Goal: Transaction & Acquisition: Purchase product/service

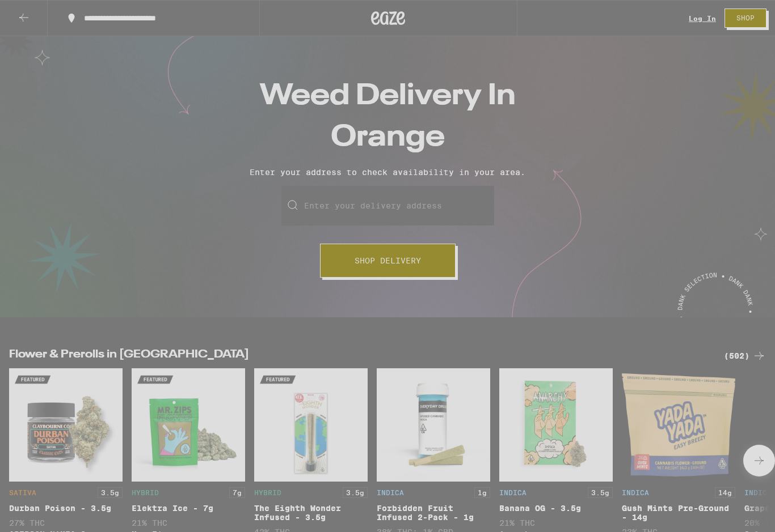
type input "**********"
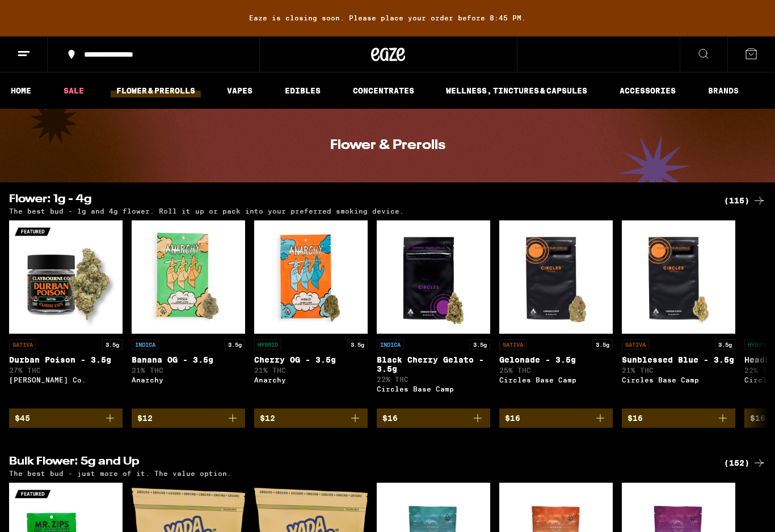
click at [16, 54] on button at bounding box center [24, 55] width 48 height 36
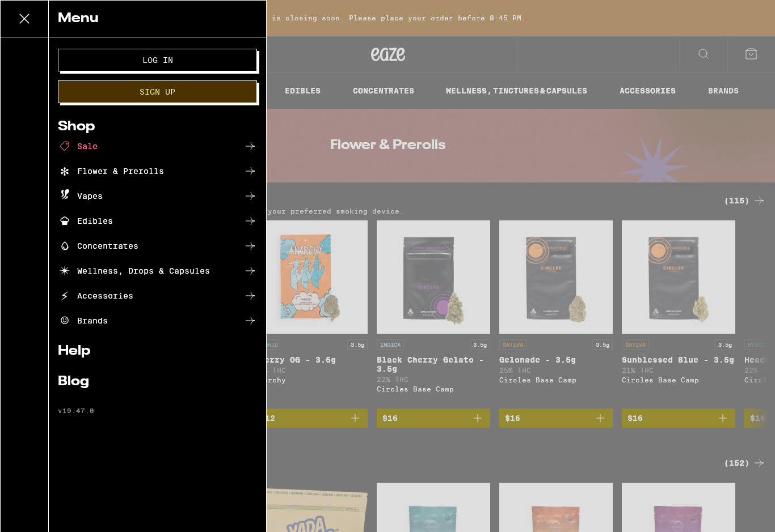
click at [103, 65] on button "Log In" at bounding box center [157, 60] width 199 height 23
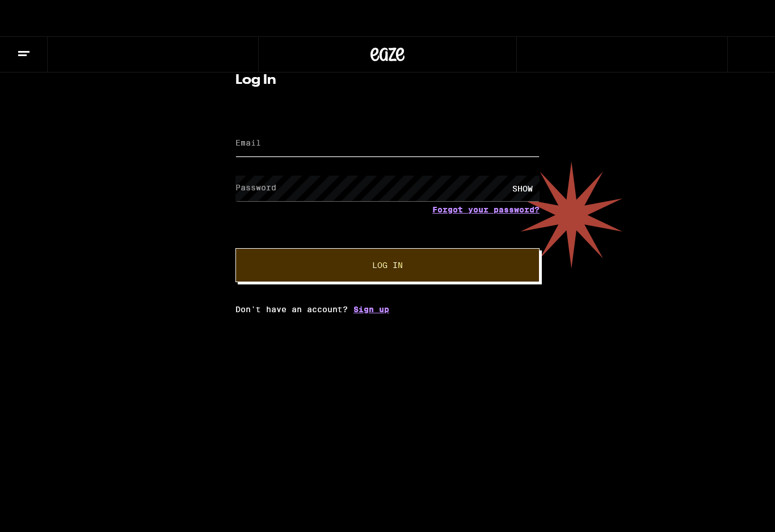
click at [312, 149] on input "Email" at bounding box center [387, 144] width 304 height 26
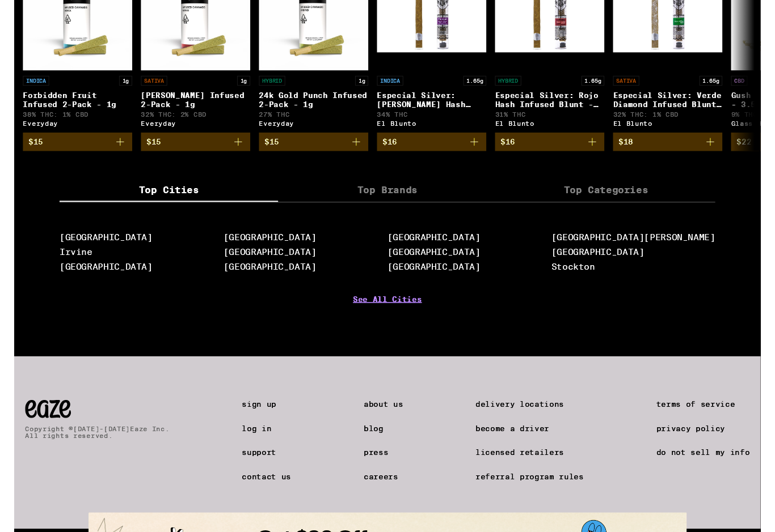
scroll to position [1030, 0]
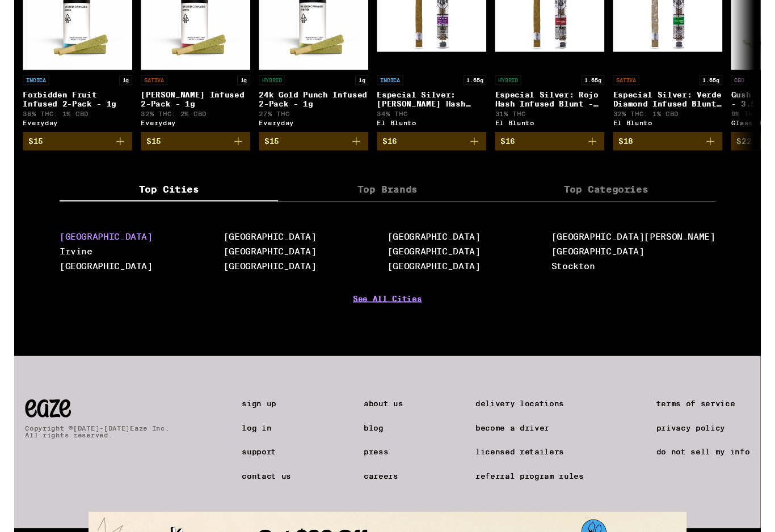
click at [53, 251] on link "[GEOGRAPHIC_DATA]" at bounding box center [95, 245] width 96 height 11
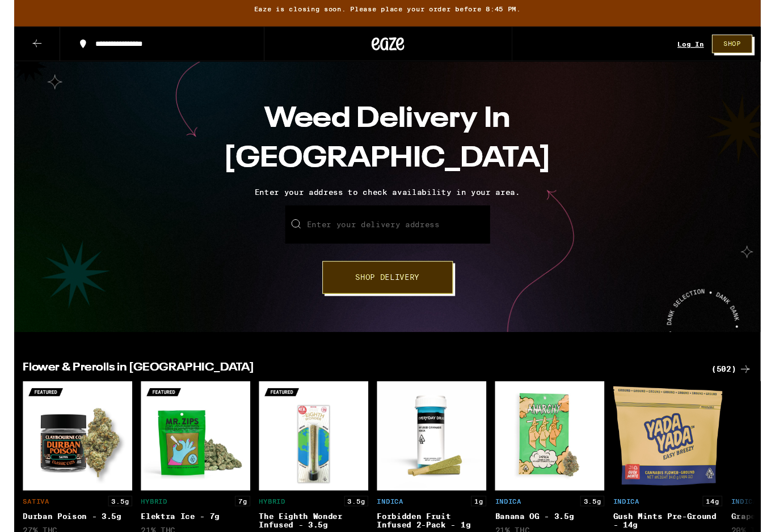
scroll to position [11, 0]
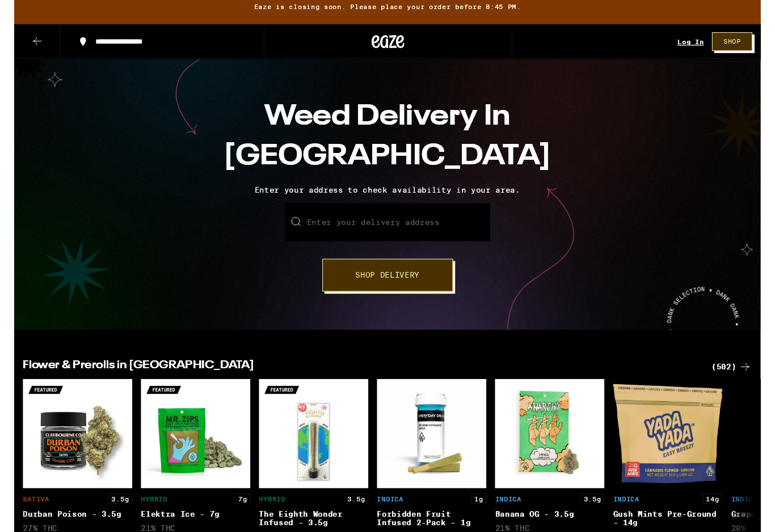
click at [412, 287] on span "Shop Delivery" at bounding box center [387, 286] width 66 height 8
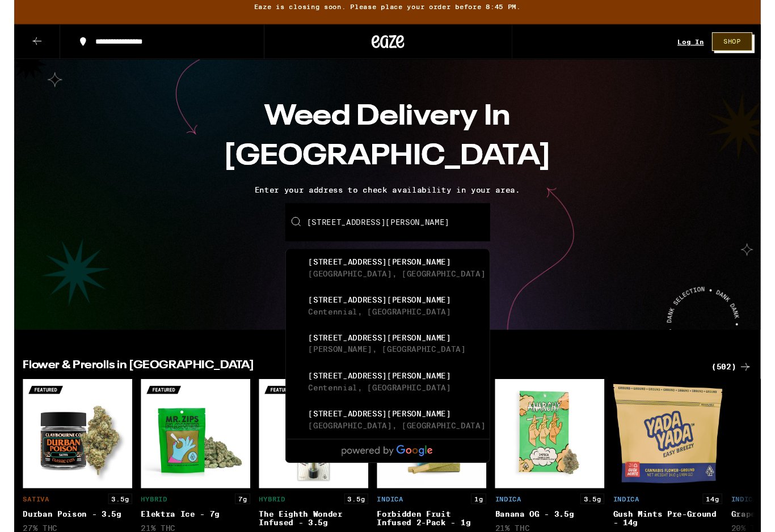
click at [349, 289] on div "[GEOGRAPHIC_DATA], [GEOGRAPHIC_DATA]" at bounding box center [397, 284] width 184 height 9
type input "[STREET_ADDRESS][PERSON_NAME]"
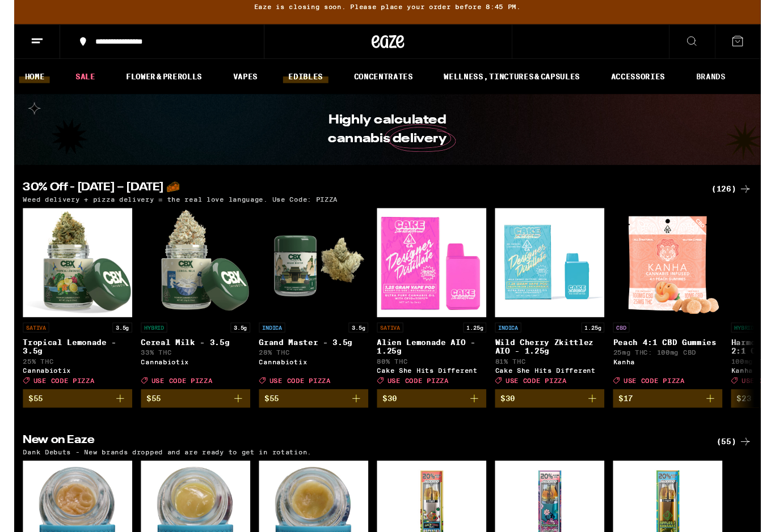
click at [295, 85] on link "EDIBLES" at bounding box center [302, 80] width 47 height 14
